Goal: Check status: Check status

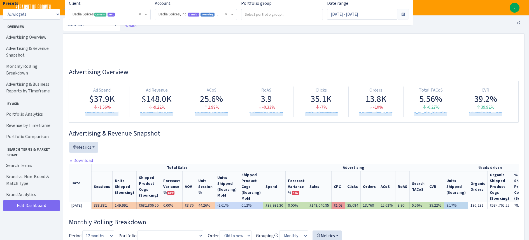
select select "2762984522817418"
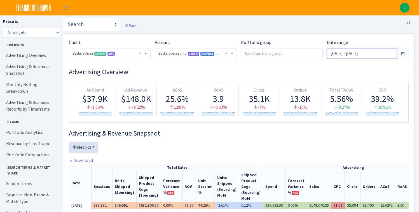
click at [337, 55] on input "[DATE] - [DATE]" at bounding box center [362, 53] width 70 height 11
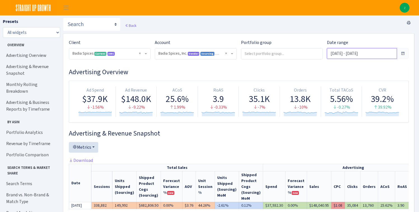
click at [351, 53] on input "[DATE] - [DATE]" at bounding box center [362, 53] width 70 height 11
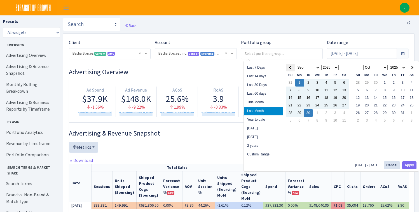
click at [291, 66] on th at bounding box center [290, 68] width 9 height 8
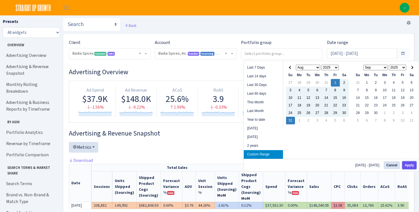
click at [407, 166] on button "Apply" at bounding box center [409, 165] width 14 height 8
type input "[DATE] - [DATE]"
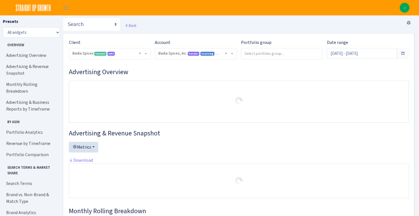
select select "2762984522817418"
